Goal: Transaction & Acquisition: Purchase product/service

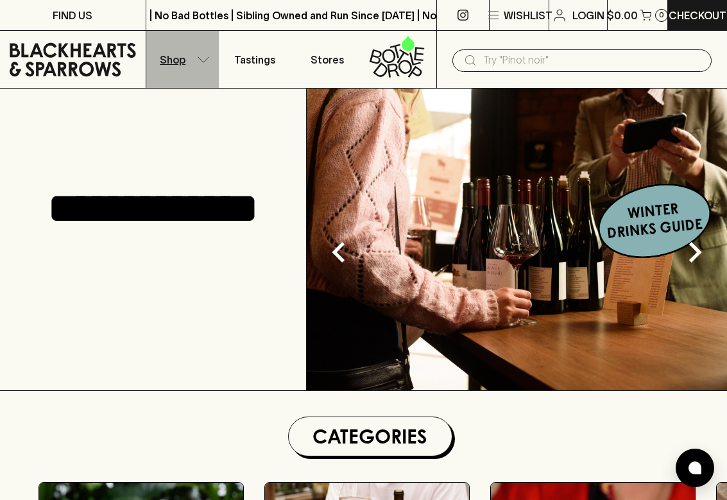
click at [195, 65] on button "Shop" at bounding box center [182, 59] width 73 height 57
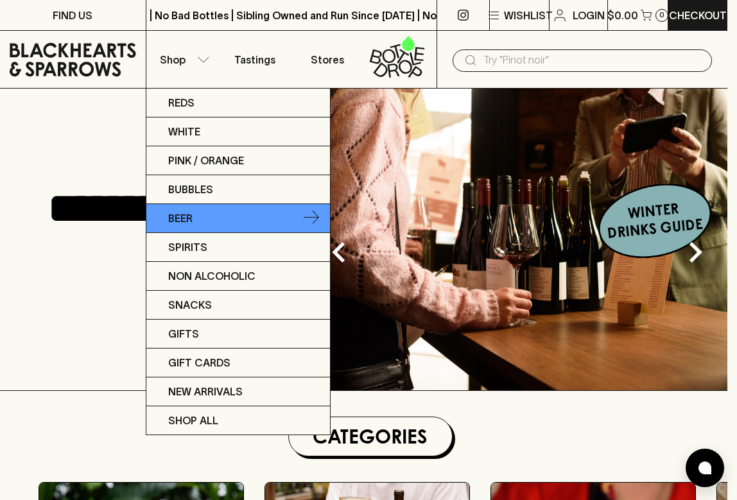
click at [208, 216] on link "Beer" at bounding box center [238, 218] width 184 height 29
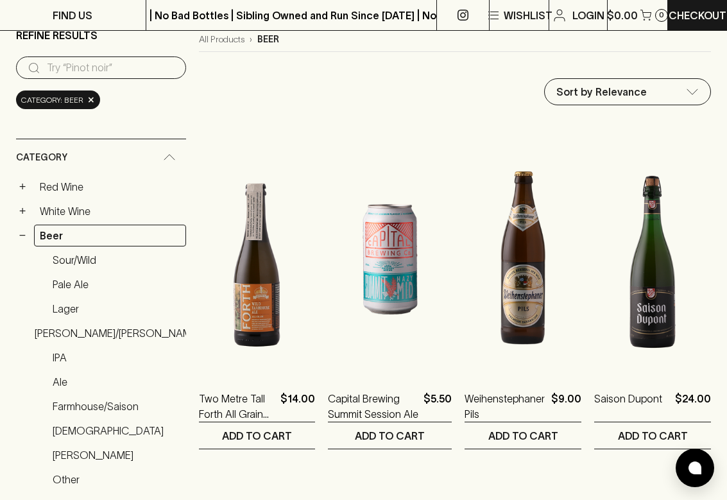
scroll to position [211, 0]
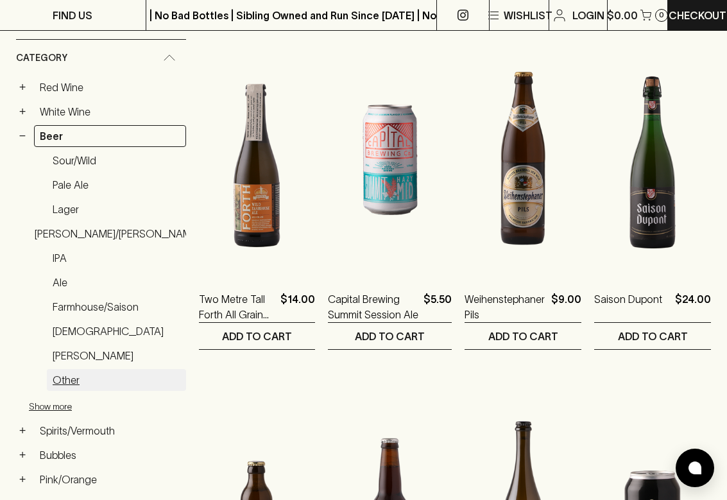
click at [60, 375] on link "Other" at bounding box center [116, 380] width 139 height 22
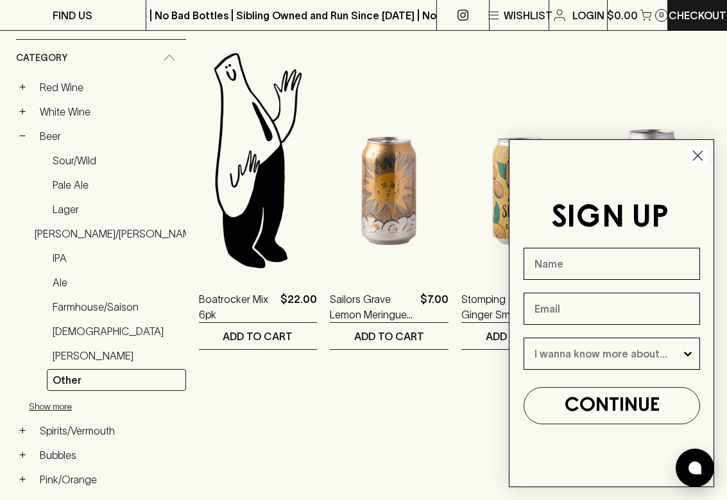
click at [701, 157] on circle "Close dialog" at bounding box center [697, 155] width 21 height 21
